Goal: Task Accomplishment & Management: Complete application form

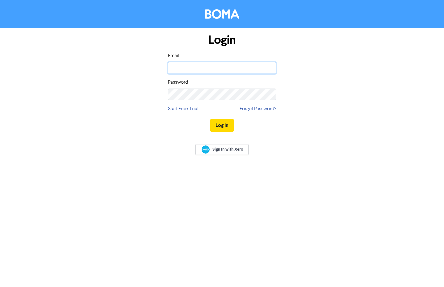
click at [231, 65] on input "email" at bounding box center [222, 68] width 108 height 12
type input "Jane.hammond@connollyaccountants.com"
click at [222, 125] on button "Log In" at bounding box center [221, 125] width 23 height 13
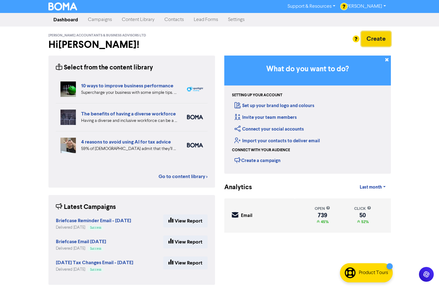
click at [380, 41] on button "Create" at bounding box center [376, 38] width 30 height 15
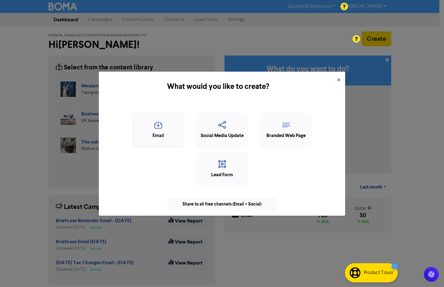
click at [158, 126] on icon "button" at bounding box center [158, 127] width 45 height 12
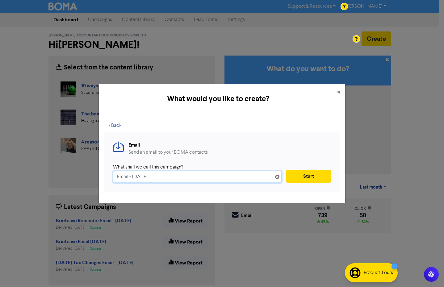
click at [131, 176] on input "Email - 2nd Oct. 2025" at bounding box center [197, 177] width 169 height 12
drag, startPoint x: 179, startPoint y: 177, endPoint x: 111, endPoint y: 169, distance: 69.0
click at [111, 169] on div "Email Send an email to your BOMA contacts What shall we call this campaign? Ema…" at bounding box center [222, 162] width 236 height 60
paste input "Identity verification starts from 18 November"
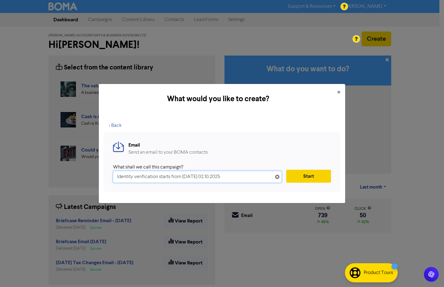
type input "Identity verification starts from [DATE] 02.10.2025"
click at [301, 179] on button "Start" at bounding box center [308, 176] width 45 height 13
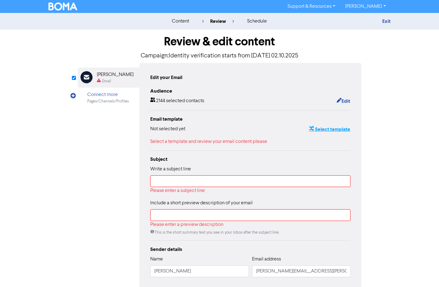
click at [336, 131] on button "Select template" at bounding box center [330, 129] width 42 height 8
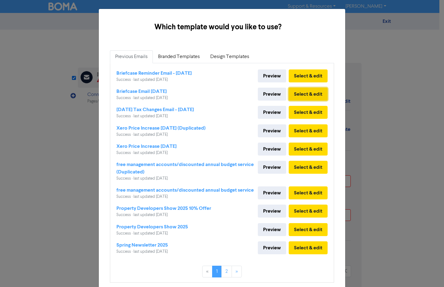
click at [303, 93] on button "Select & edit" at bounding box center [308, 94] width 39 height 13
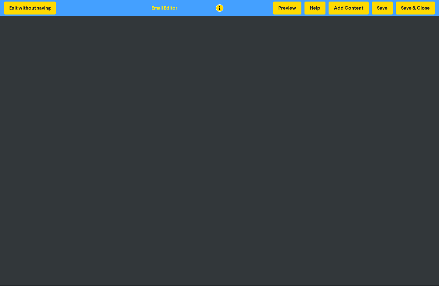
scroll to position [1, 0]
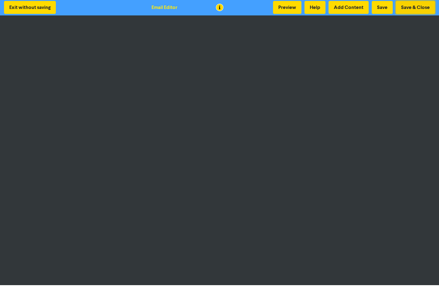
click at [416, 6] on button "Save & Close" at bounding box center [415, 7] width 39 height 13
click at [291, 6] on button "Preview" at bounding box center [287, 7] width 28 height 13
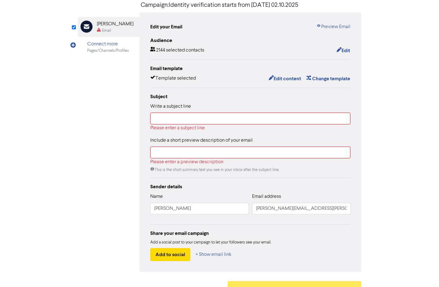
scroll to position [62, 0]
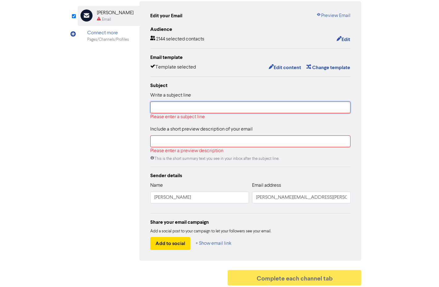
click at [183, 108] on input "text" at bounding box center [250, 108] width 201 height 12
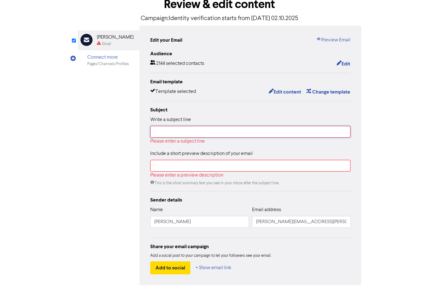
scroll to position [0, 0]
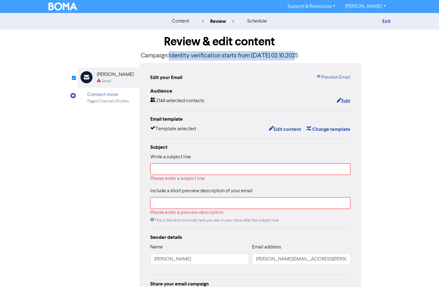
drag, startPoint x: 284, startPoint y: 55, endPoint x: 153, endPoint y: 52, distance: 130.9
click at [153, 52] on p "Campaign: Identity verification starts from 18 November 2025 - 02.10.2025" at bounding box center [220, 55] width 284 height 9
copy p "Identity verification starts from 18 November 2025"
click at [177, 167] on input "text" at bounding box center [250, 169] width 201 height 12
paste input "Identity verification starts from 18 November 2025"
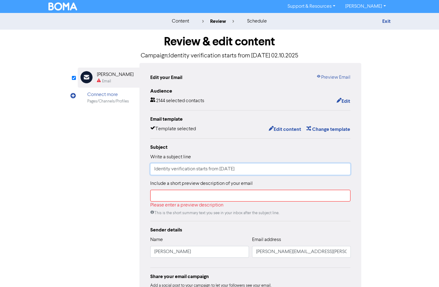
type input "Identity verification starts from 18 November 2025"
click at [183, 197] on input "text" at bounding box center [250, 196] width 201 height 12
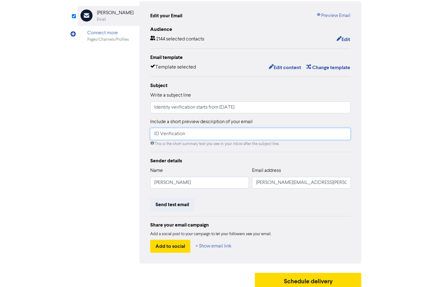
scroll to position [67, 0]
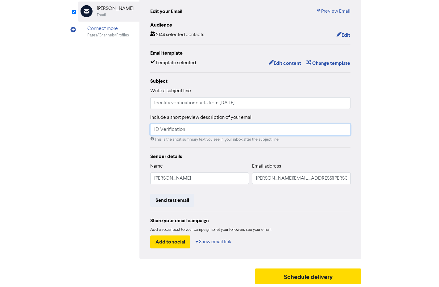
type input "ID Verification"
drag, startPoint x: 208, startPoint y: 177, endPoint x: 110, endPoint y: 164, distance: 98.6
click at [110, 164] on div "Email Created with Sketch. Thomas Blow Email Connect more Pages/Channels/Profil…" at bounding box center [220, 128] width 284 height 262
type input "Karen Gristwood"
click at [264, 178] on input "jane.hammond@connollyaccountants.com" at bounding box center [301, 179] width 99 height 12
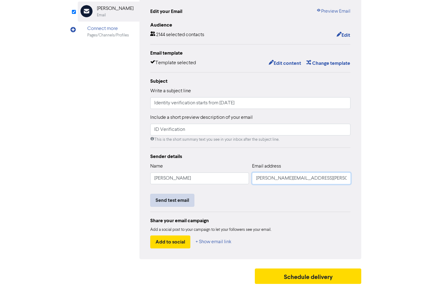
type input "Karen.Gristwood@connollyaccountants.com"
click at [177, 199] on button "Send test email" at bounding box center [172, 200] width 44 height 13
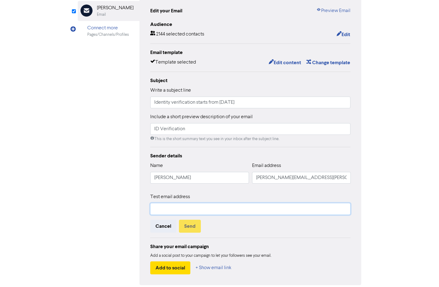
click at [177, 205] on input "text" at bounding box center [250, 209] width 201 height 12
type input "jane.hammond@connollyaccountants.com"
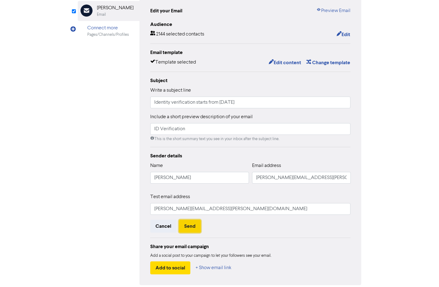
click at [186, 229] on button "Send" at bounding box center [190, 226] width 22 height 13
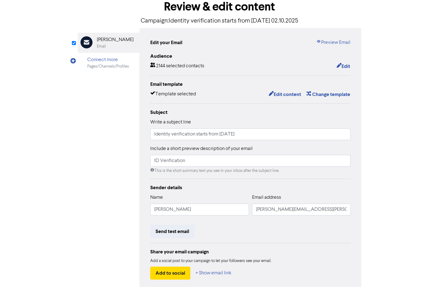
scroll to position [0, 0]
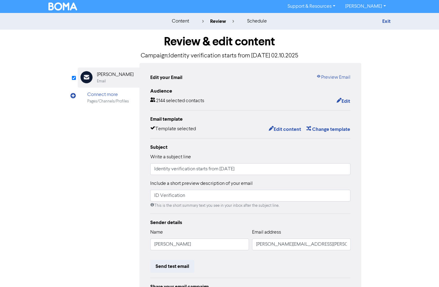
click at [362, 36] on div "Review & edit content Campaign: Identity verification starts from 18 November 2…" at bounding box center [219, 192] width 293 height 324
click at [344, 76] on link "Preview Email" at bounding box center [333, 77] width 34 height 7
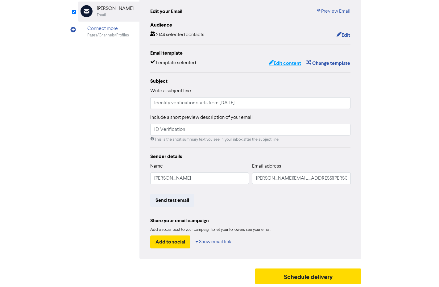
click at [284, 63] on button "Edit content" at bounding box center [285, 63] width 33 height 8
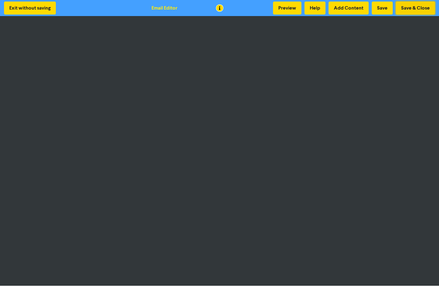
click at [413, 5] on button "Save & Close" at bounding box center [415, 8] width 39 height 13
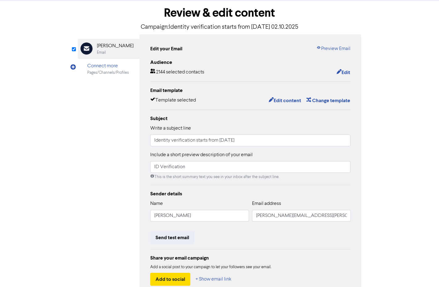
scroll to position [67, 0]
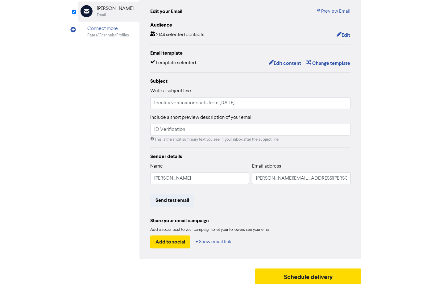
click at [406, 35] on div "content review schedule Exit Review & edit content Campaign: Identity verificat…" at bounding box center [219, 117] width 439 height 340
click at [176, 199] on button "Send test email" at bounding box center [172, 200] width 44 height 13
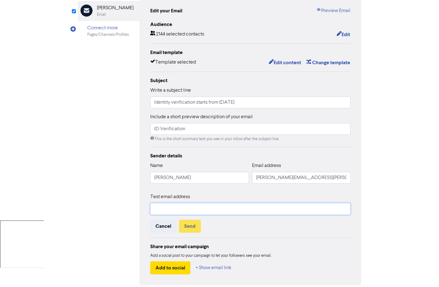
click at [190, 211] on input "text" at bounding box center [250, 209] width 201 height 12
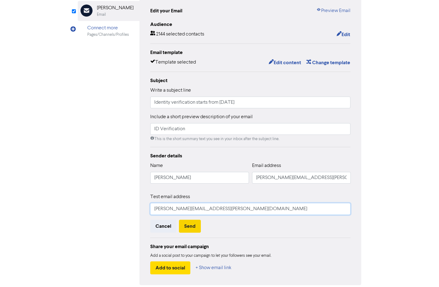
type input "Jane.hammond@connollaccountants.com"
click at [190, 227] on button "Send" at bounding box center [190, 226] width 22 height 13
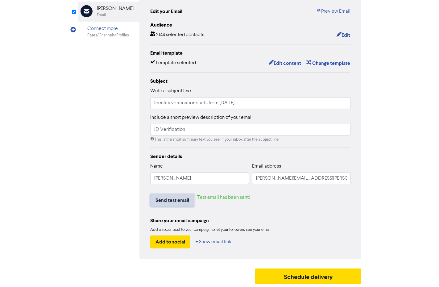
click at [179, 198] on button "Send test email" at bounding box center [172, 200] width 44 height 13
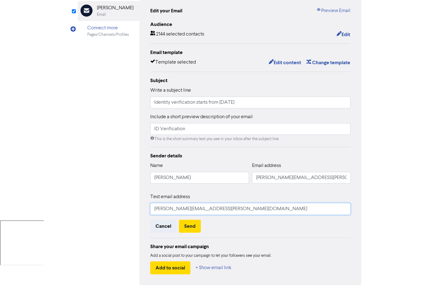
drag, startPoint x: 186, startPoint y: 210, endPoint x: 132, endPoint y: 209, distance: 54.0
click at [132, 209] on div "Email Created with Sketch. Thomas Blow Email Connect more Pages/Channels/Profil…" at bounding box center [220, 140] width 284 height 289
click at [207, 210] on input "karen.gristwood@connollaccountants.com" at bounding box center [250, 209] width 201 height 12
type input "karen.gristwood@connollyaccountants.com"
click at [191, 225] on button "Send" at bounding box center [190, 226] width 22 height 13
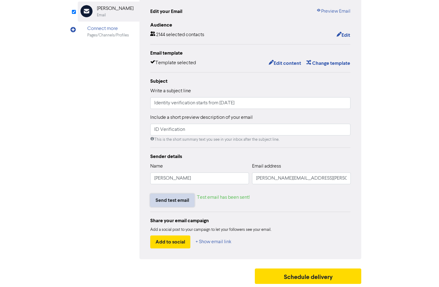
click at [166, 200] on button "Send test email" at bounding box center [172, 200] width 44 height 13
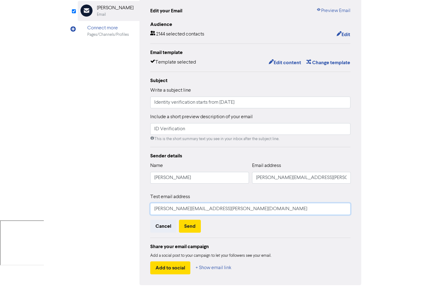
drag, startPoint x: 187, startPoint y: 210, endPoint x: 115, endPoint y: 205, distance: 72.7
click at [115, 205] on div "Email Created with Sketch. Thomas Blow Email Connect more Pages/Channels/Profil…" at bounding box center [220, 140] width 284 height 289
type input "jane.hammond@connollyaccountants.com"
click at [192, 226] on button "Send" at bounding box center [190, 226] width 22 height 13
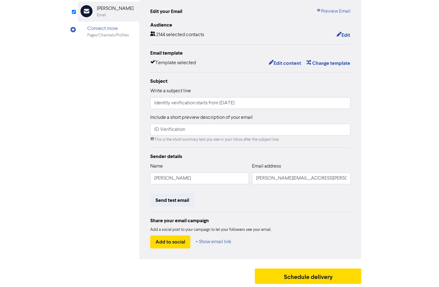
click at [40, 281] on div "content review schedule Exit Review & edit content Campaign: Identity verificat…" at bounding box center [219, 117] width 439 height 340
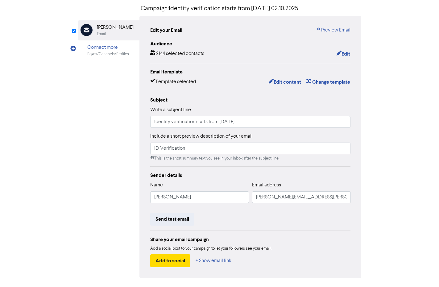
scroll to position [0, 0]
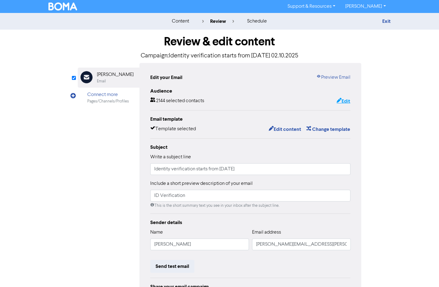
click at [340, 98] on icon "button" at bounding box center [339, 101] width 5 height 6
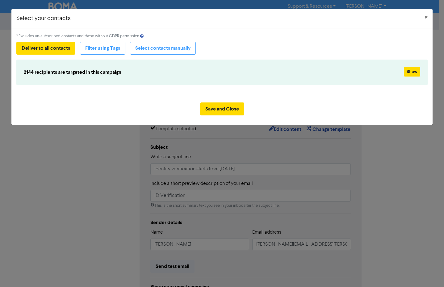
click at [77, 152] on div "Select your contacts × * Excludes un-subscribed contacts and those without GDPR…" at bounding box center [222, 143] width 444 height 287
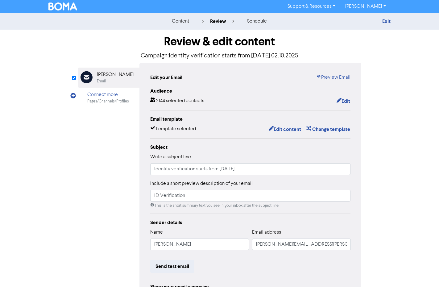
click at [182, 21] on div "content" at bounding box center [180, 21] width 17 height 7
click at [60, 8] on img at bounding box center [62, 6] width 29 height 8
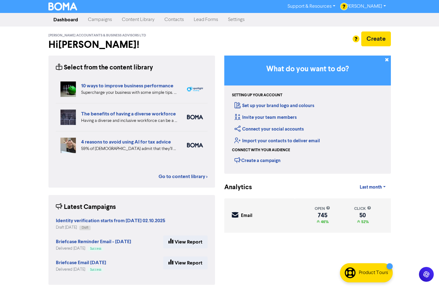
click at [172, 20] on link "Contacts" at bounding box center [174, 20] width 29 height 12
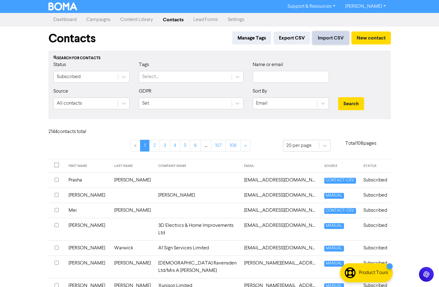
click at [327, 39] on button "Import CSV" at bounding box center [331, 37] width 36 height 13
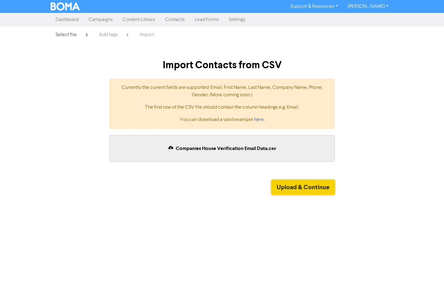
click at [297, 186] on button "Upload & Continue" at bounding box center [302, 187] width 63 height 15
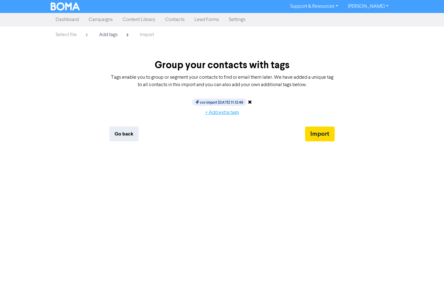
click at [206, 111] on button "+ Add extra tags" at bounding box center [222, 112] width 44 height 13
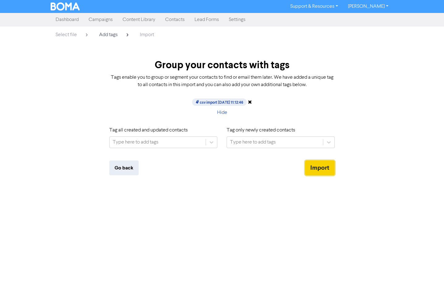
click at [317, 166] on button "Import" at bounding box center [320, 168] width 30 height 15
